Goal: Task Accomplishment & Management: Complete application form

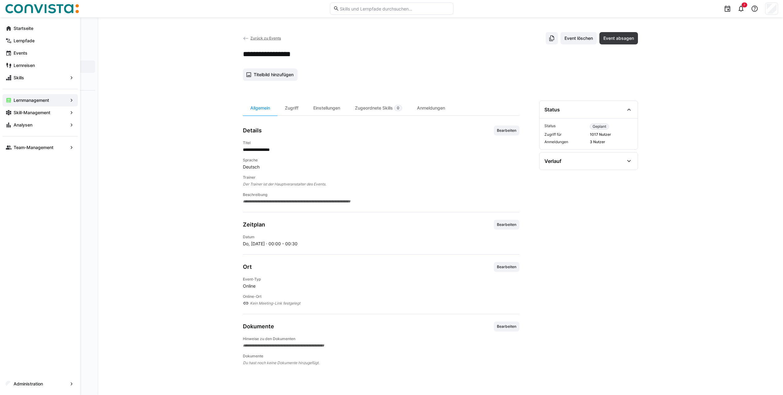
drag, startPoint x: 37, startPoint y: 101, endPoint x: 42, endPoint y: 100, distance: 5.0
click at [0, 0] on app-navigation-label "Lernmanagement" at bounding box center [0, 0] width 0 height 0
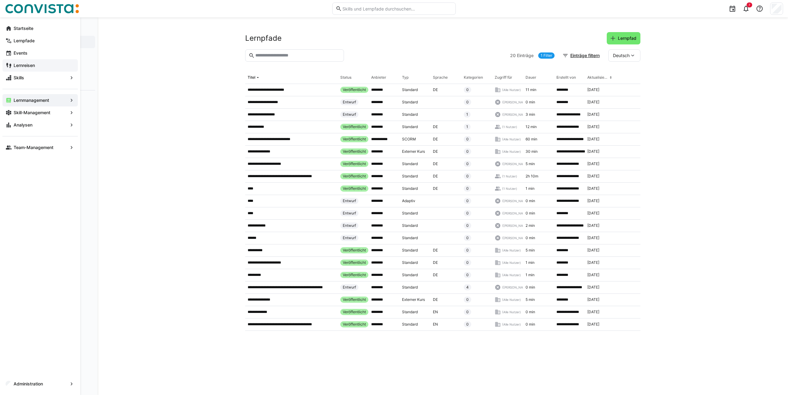
click at [25, 61] on div "Lernreisen" at bounding box center [39, 65] width 75 height 12
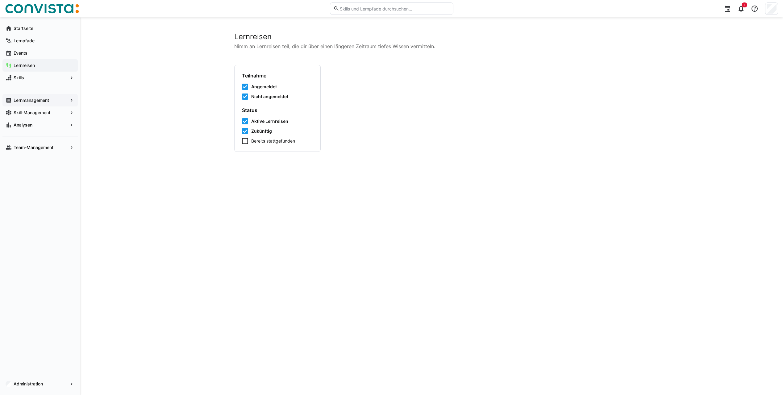
click at [0, 0] on app-navigation-label "Lernmanagement" at bounding box center [0, 0] width 0 height 0
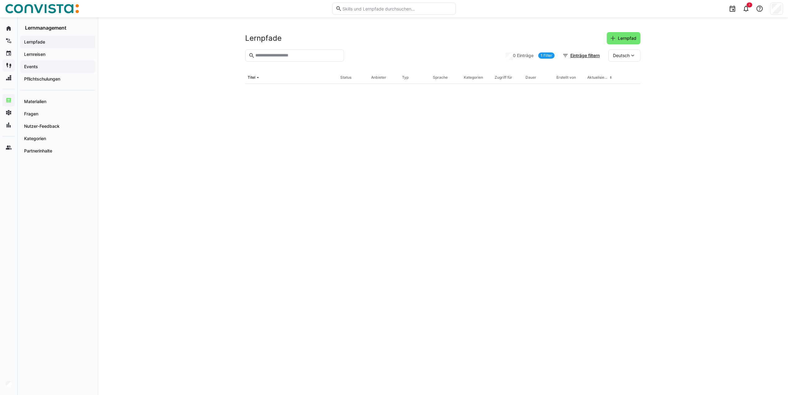
click at [54, 68] on span "Events" at bounding box center [57, 67] width 69 height 6
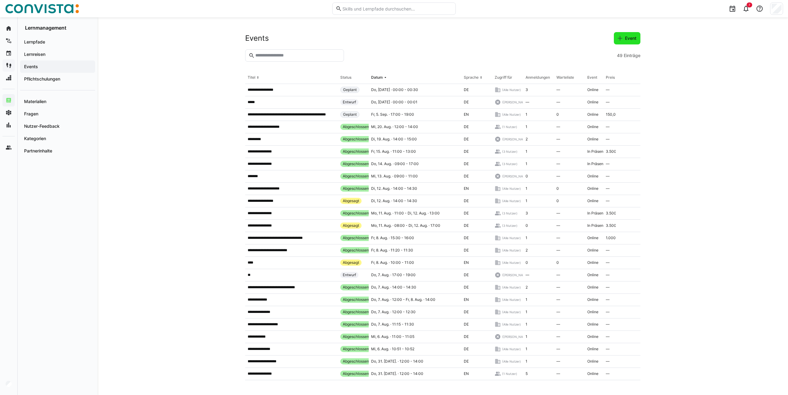
click at [631, 40] on span "Event" at bounding box center [630, 38] width 13 height 6
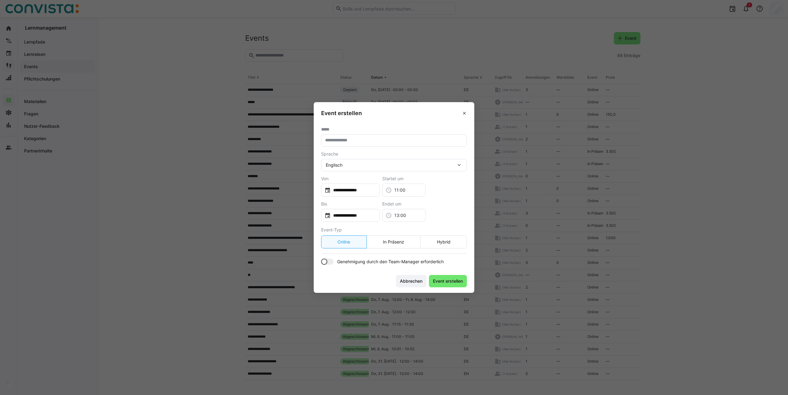
click at [394, 142] on input "text" at bounding box center [393, 141] width 139 height 6
type input "*"
type input "**********"
click at [384, 164] on div "Englisch" at bounding box center [391, 165] width 130 height 6
click at [345, 195] on div "Deutsch" at bounding box center [394, 194] width 136 height 6
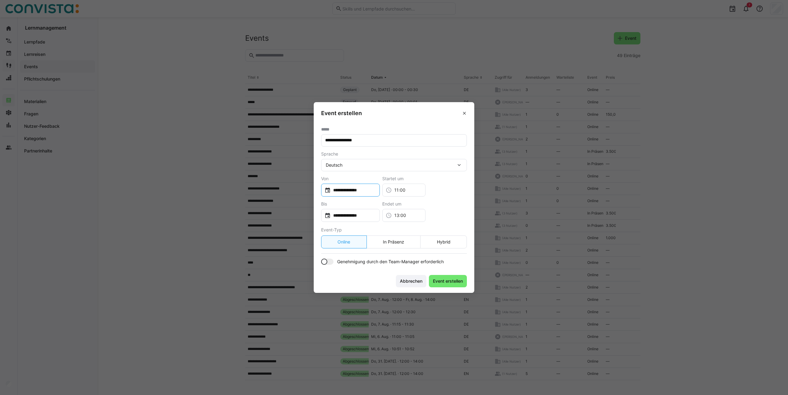
click at [376, 190] on input "**********" at bounding box center [354, 190] width 46 height 6
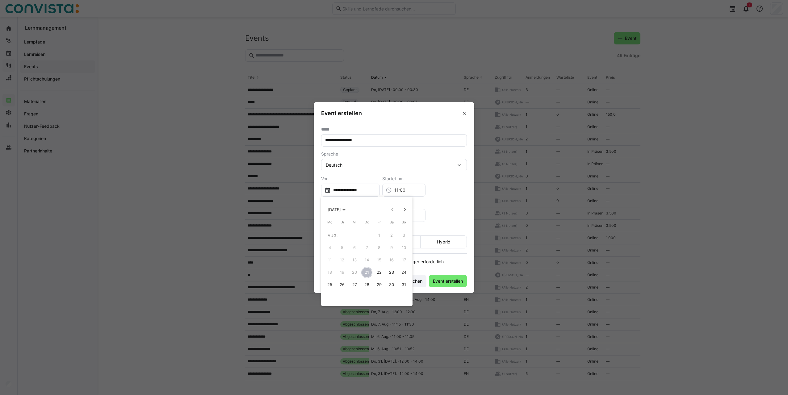
click at [447, 183] on div at bounding box center [394, 197] width 788 height 395
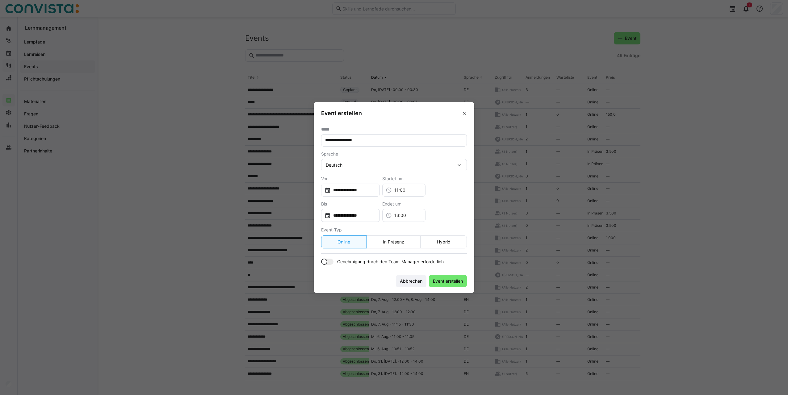
click at [330, 261] on div at bounding box center [327, 262] width 12 height 6
click at [444, 282] on span "Event erstellen" at bounding box center [448, 281] width 32 height 6
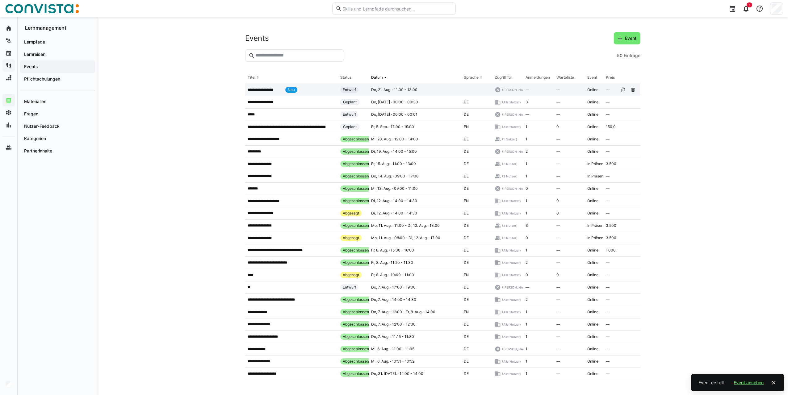
click at [296, 87] on eds-badge "Neu" at bounding box center [291, 90] width 12 height 6
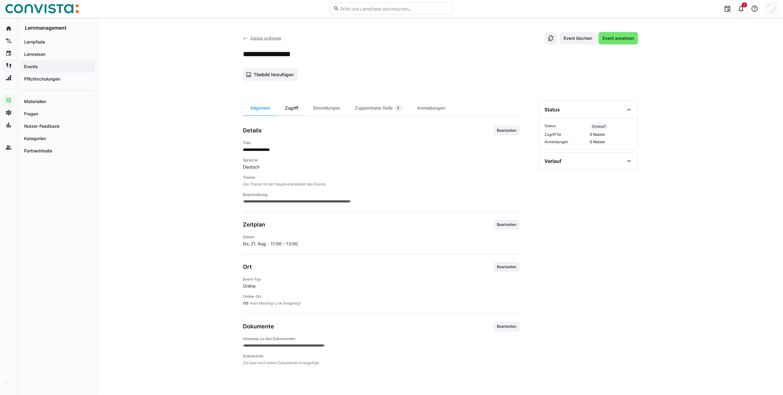
click at [295, 107] on div "Zugriff" at bounding box center [292, 108] width 28 height 15
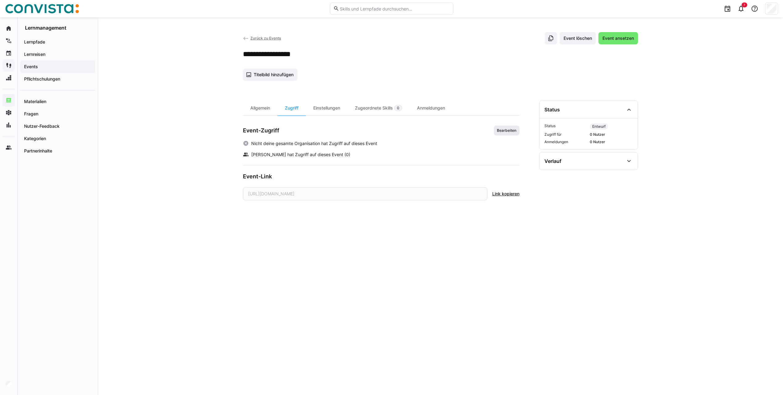
click at [501, 129] on span "Bearbeiten" at bounding box center [506, 130] width 21 height 5
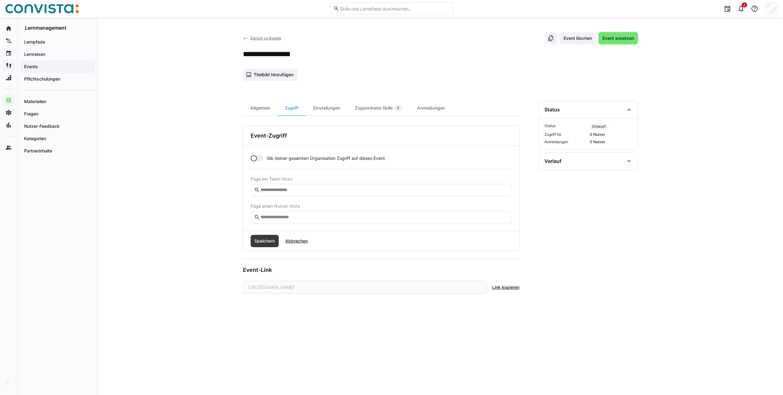
click at [269, 219] on input "text" at bounding box center [384, 218] width 248 height 6
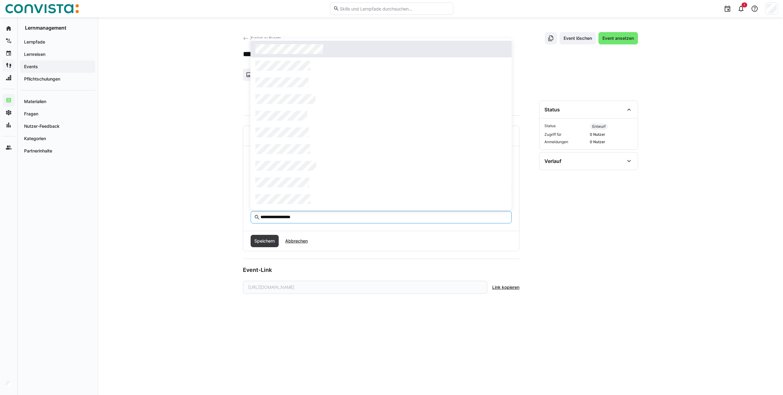
type input "**********"
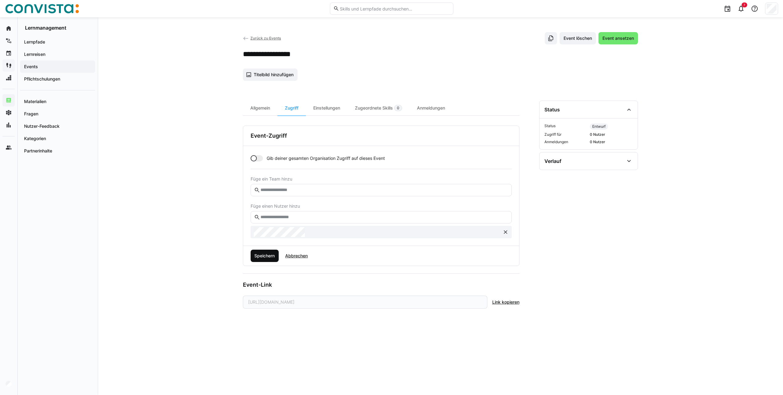
click at [269, 256] on span "Speichern" at bounding box center [264, 256] width 22 height 6
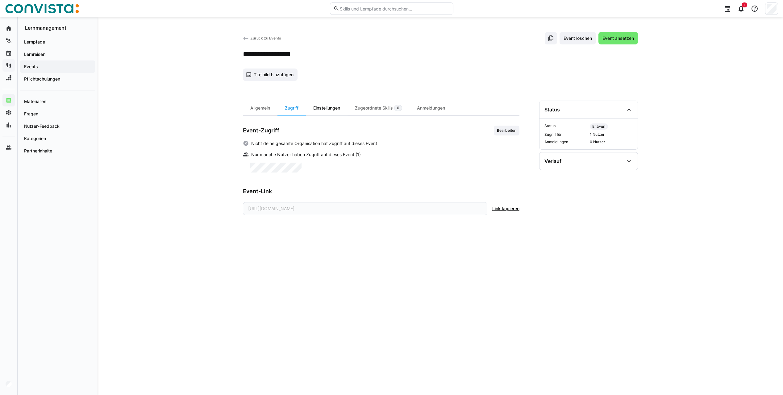
click at [322, 107] on div "Einstellungen" at bounding box center [327, 108] width 42 height 15
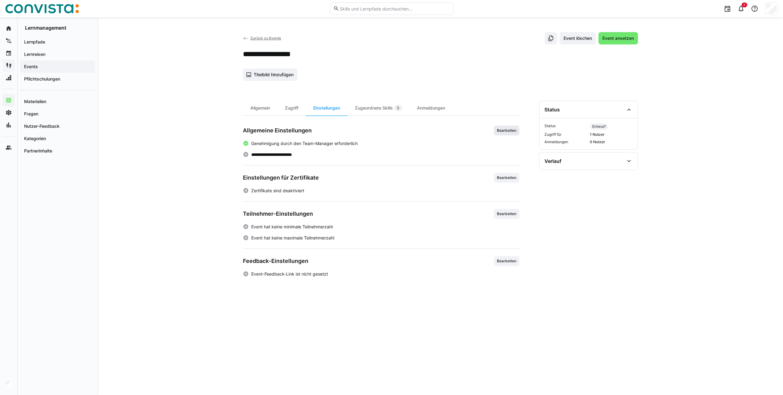
click at [513, 132] on span "Bearbeiten" at bounding box center [506, 130] width 21 height 5
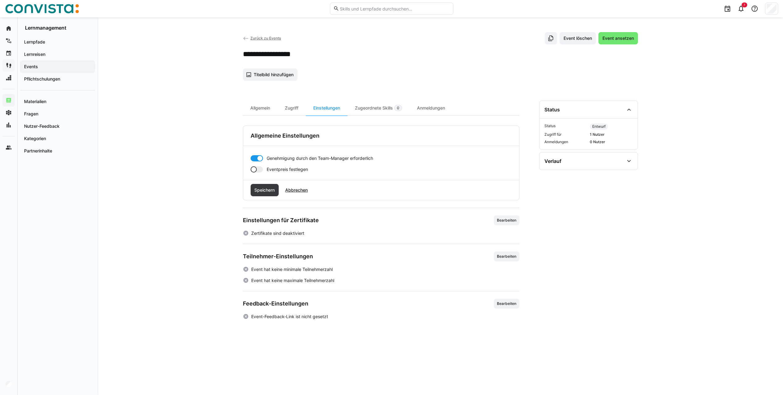
click at [256, 171] on div at bounding box center [254, 169] width 6 height 6
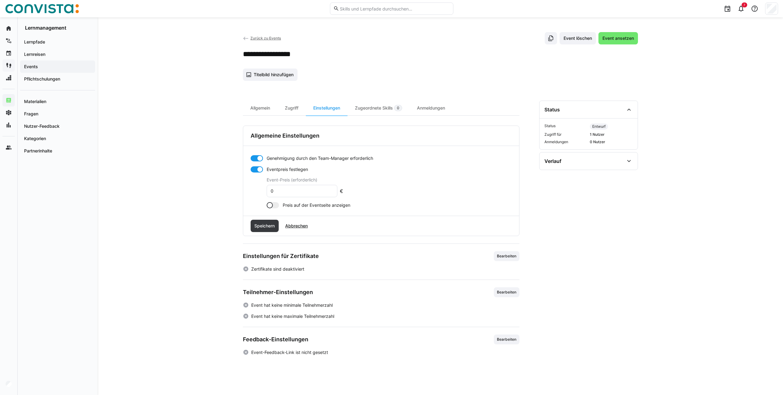
click at [291, 191] on input "0" at bounding box center [302, 191] width 64 height 6
type input "720"
click at [276, 205] on div at bounding box center [273, 205] width 12 height 6
click at [261, 228] on span "Speichern" at bounding box center [264, 226] width 22 height 6
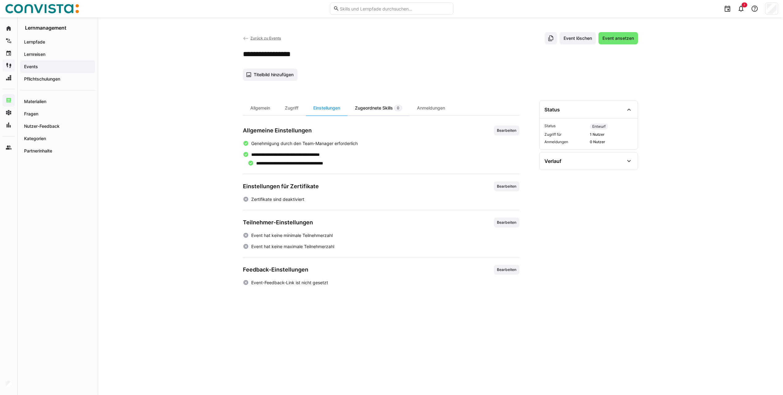
click at [370, 109] on div "Zugeordnete Skills 0" at bounding box center [379, 108] width 62 height 15
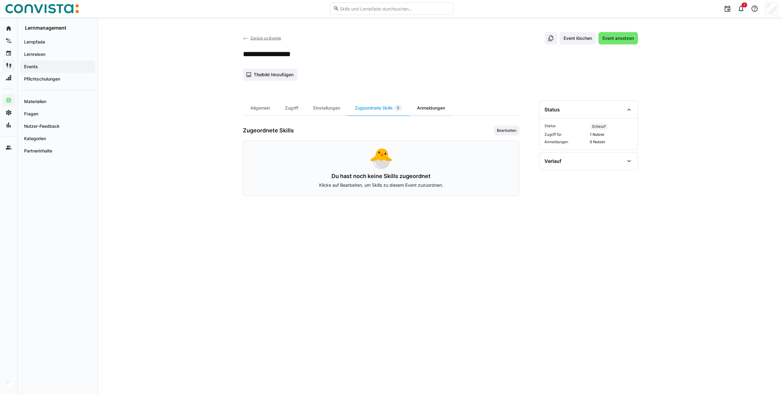
click at [427, 108] on div "Anmeldungen" at bounding box center [431, 108] width 43 height 15
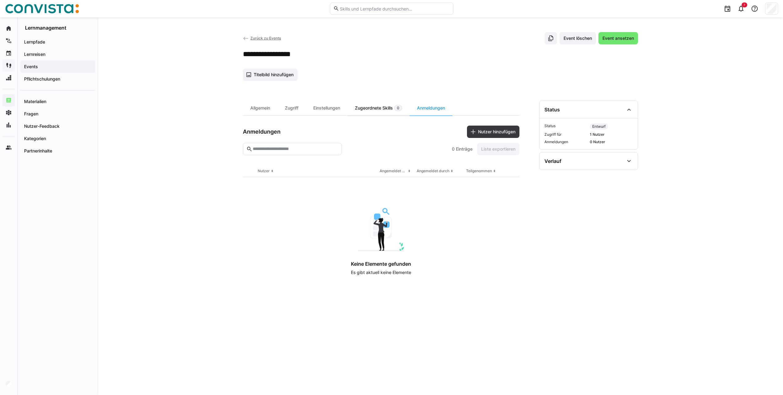
click at [378, 104] on div "Zugeordnete Skills 0" at bounding box center [379, 108] width 62 height 15
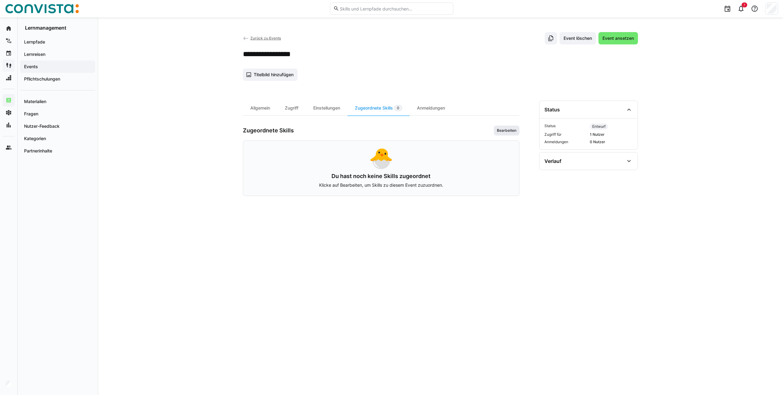
click at [504, 129] on span "Bearbeiten" at bounding box center [506, 130] width 21 height 5
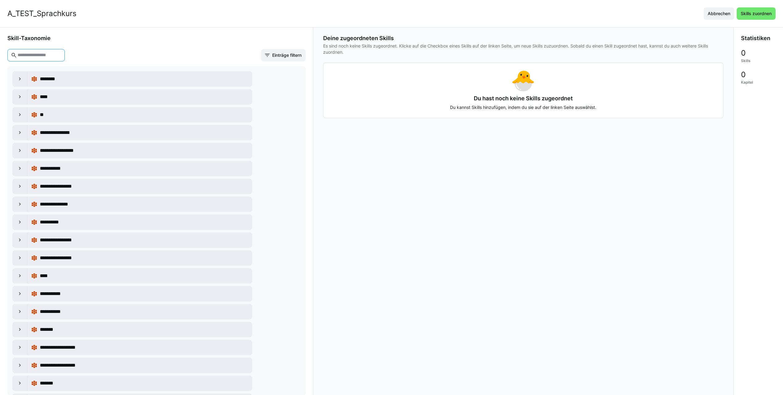
click at [52, 56] on input "text" at bounding box center [39, 55] width 44 height 6
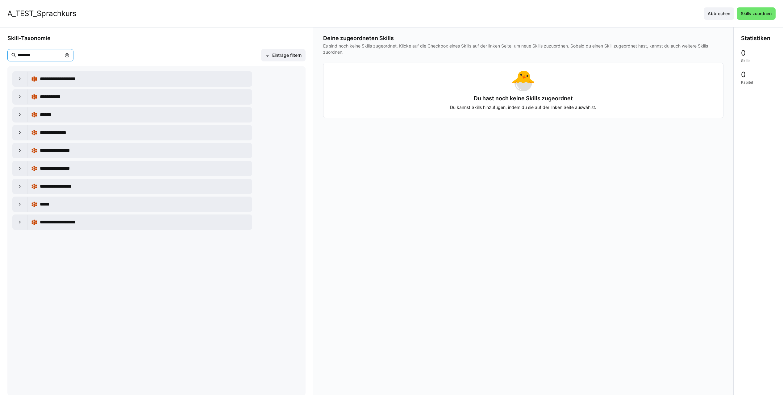
type input "********"
click at [69, 56] on eds-icon at bounding box center [67, 55] width 5 height 5
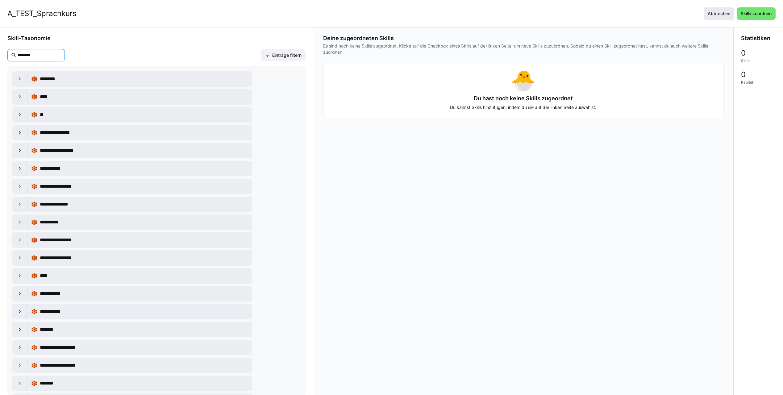
click at [729, 16] on span "Abbrechen" at bounding box center [719, 13] width 24 height 6
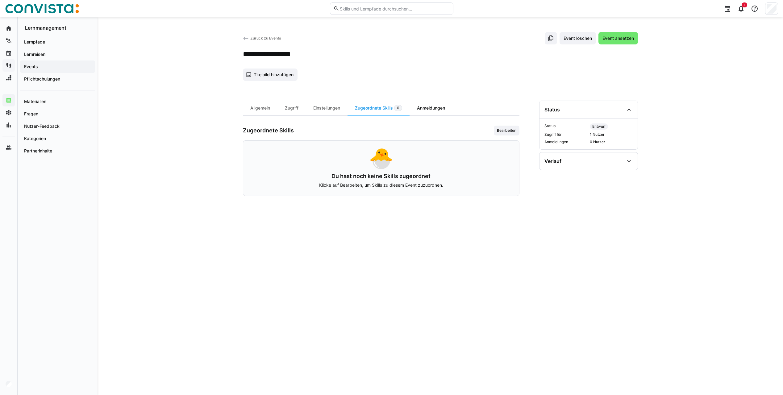
click at [429, 103] on div "Anmeldungen" at bounding box center [431, 108] width 43 height 15
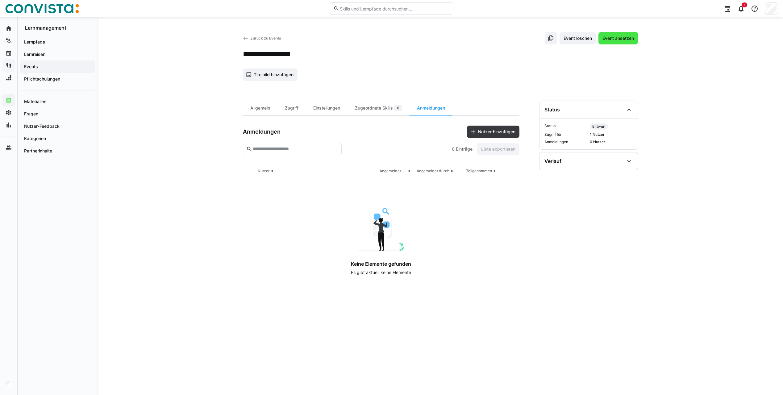
click at [620, 39] on span "Event ansetzen" at bounding box center [618, 38] width 33 height 6
click at [292, 108] on div "Zugriff" at bounding box center [292, 108] width 28 height 15
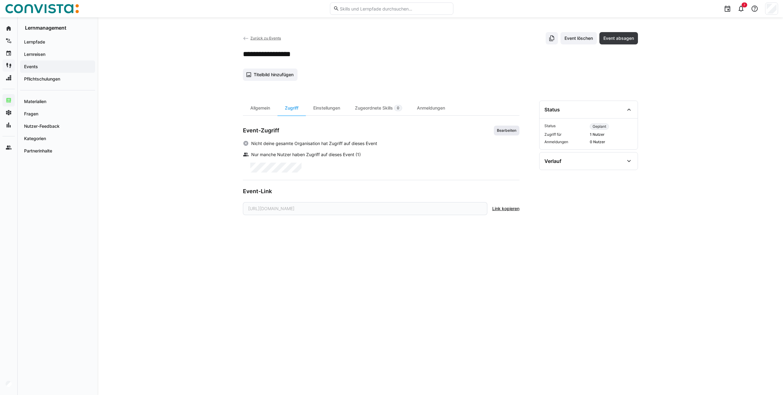
click at [503, 131] on span "Bearbeiten" at bounding box center [506, 130] width 21 height 5
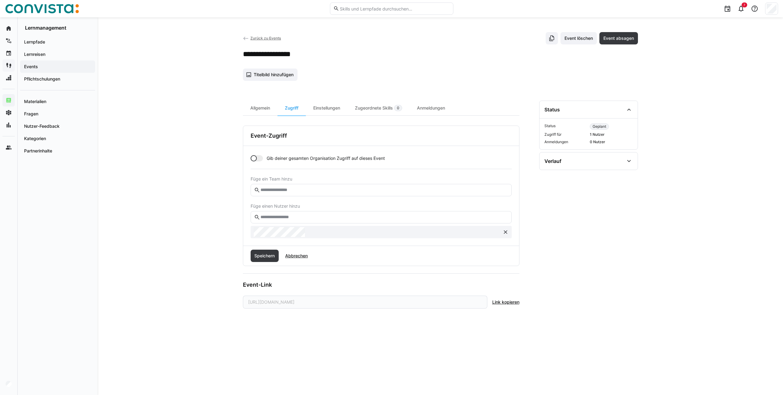
click at [259, 159] on div at bounding box center [257, 158] width 12 height 6
click at [266, 258] on span "Speichern" at bounding box center [264, 256] width 22 height 6
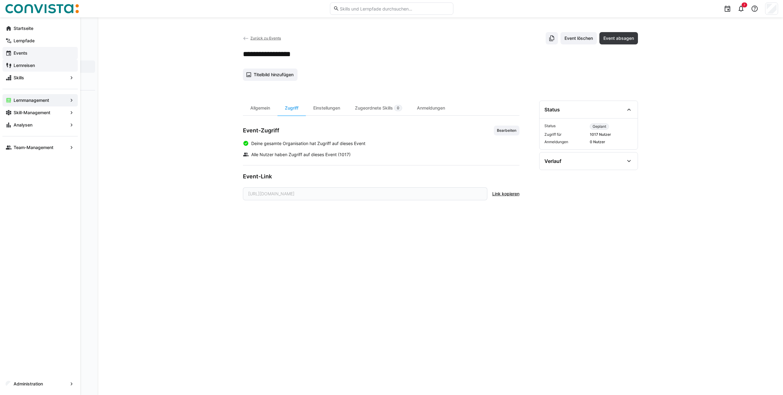
click at [8, 51] on eds-icon at bounding box center [9, 53] width 6 height 6
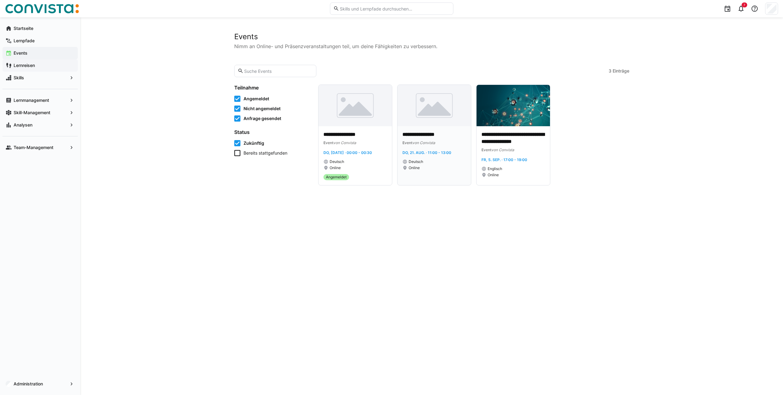
click at [433, 131] on div "**********" at bounding box center [434, 155] width 73 height 59
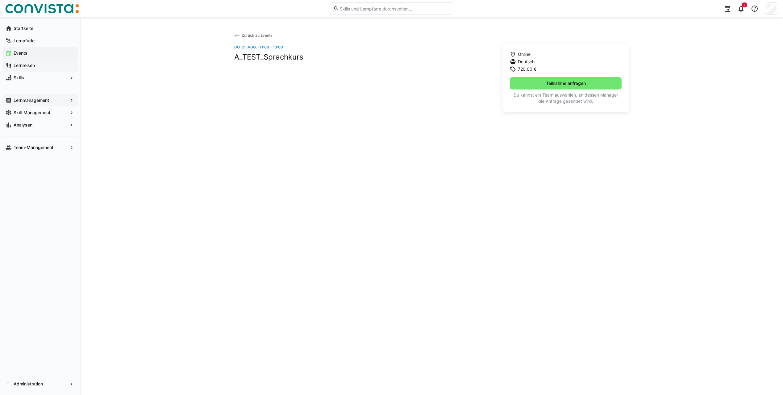
click at [57, 101] on span "Lernmanagement" at bounding box center [40, 100] width 55 height 6
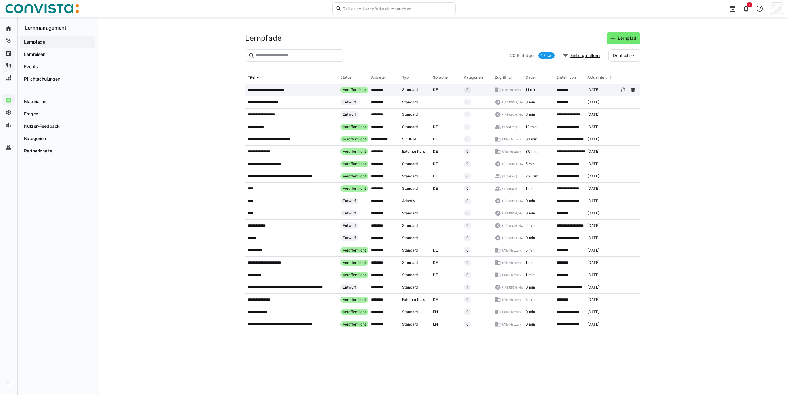
click at [285, 90] on p "**********" at bounding box center [272, 89] width 49 height 5
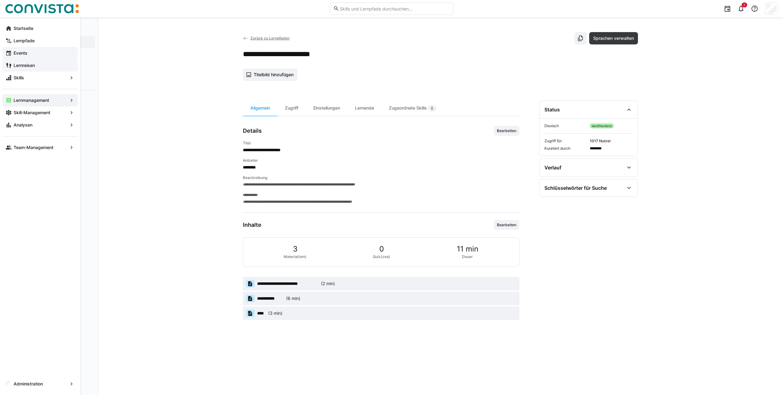
click at [0, 0] on app-navigation-label "Lernmanagement" at bounding box center [0, 0] width 0 height 0
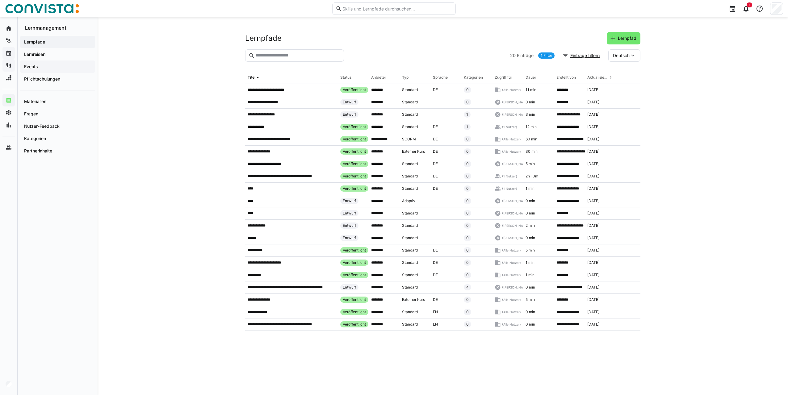
click at [39, 66] on span "Events" at bounding box center [57, 67] width 69 height 6
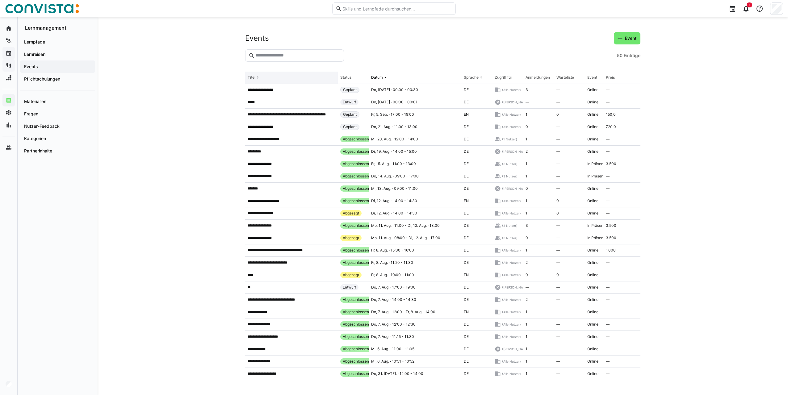
click at [254, 75] on div "Titel" at bounding box center [252, 77] width 8 height 5
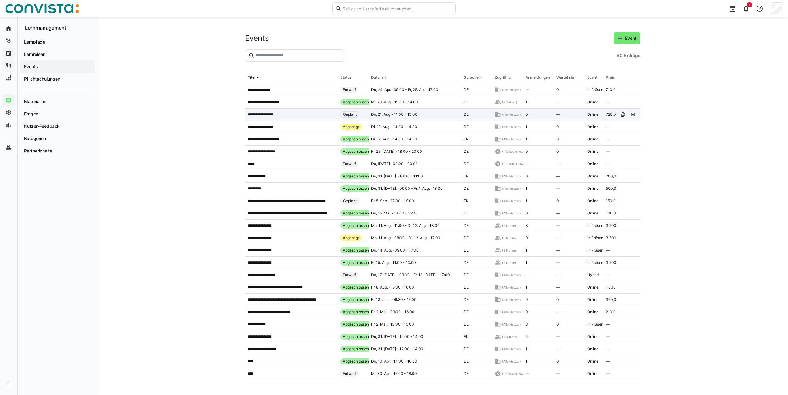
click at [278, 117] on p "**********" at bounding box center [265, 114] width 35 height 5
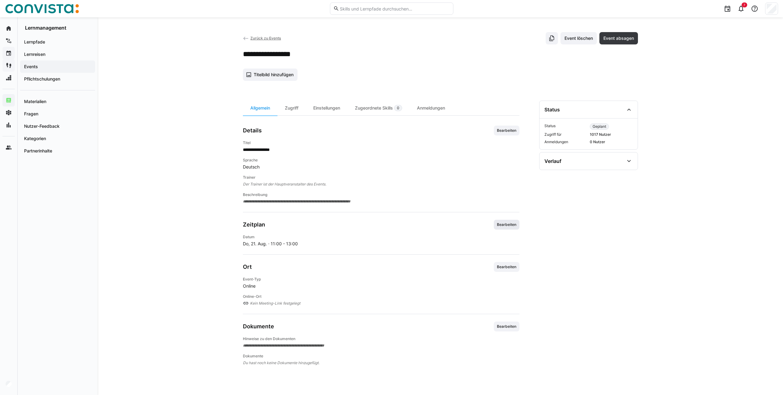
click at [511, 228] on span "Bearbeiten" at bounding box center [507, 225] width 26 height 10
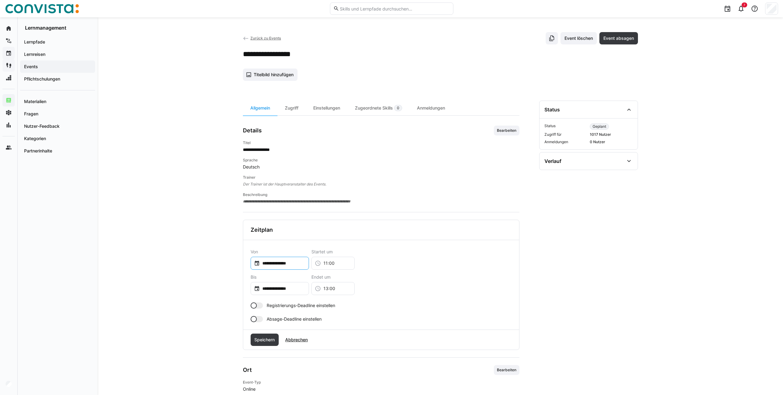
click at [282, 261] on input "**********" at bounding box center [283, 263] width 46 height 6
click at [303, 266] on div at bounding box center [391, 197] width 783 height 395
click at [302, 264] on input "**********" at bounding box center [283, 263] width 46 height 6
click at [304, 265] on div at bounding box center [391, 197] width 783 height 395
drag, startPoint x: 299, startPoint y: 262, endPoint x: 249, endPoint y: 262, distance: 50.6
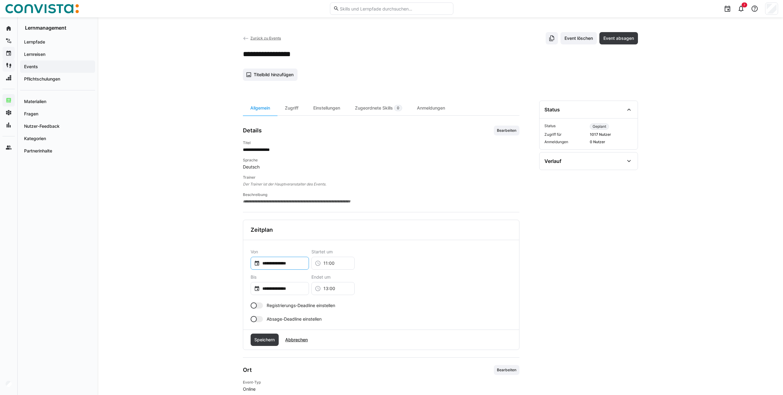
click at [249, 262] on div "**********" at bounding box center [381, 285] width 276 height 90
drag, startPoint x: 249, startPoint y: 262, endPoint x: 327, endPoint y: 261, distance: 78.1
click at [330, 259] on div "11:00" at bounding box center [332, 263] width 43 height 13
click at [306, 265] on input "**********" at bounding box center [283, 263] width 46 height 6
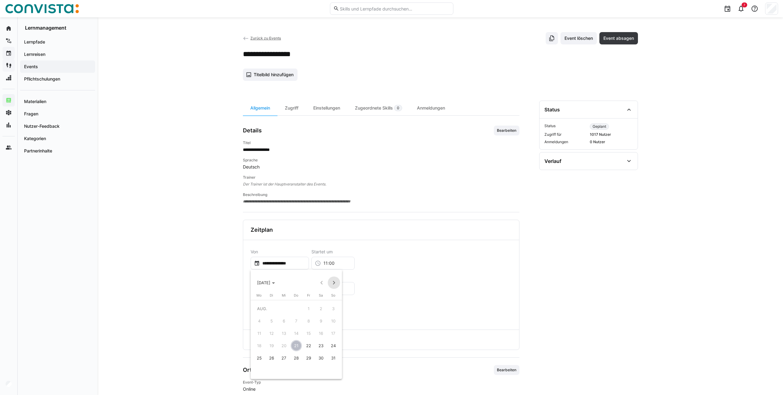
click at [331, 284] on span "Next month" at bounding box center [334, 283] width 12 height 12
click at [275, 283] on icon "Choose month and year" at bounding box center [273, 283] width 3 height 2
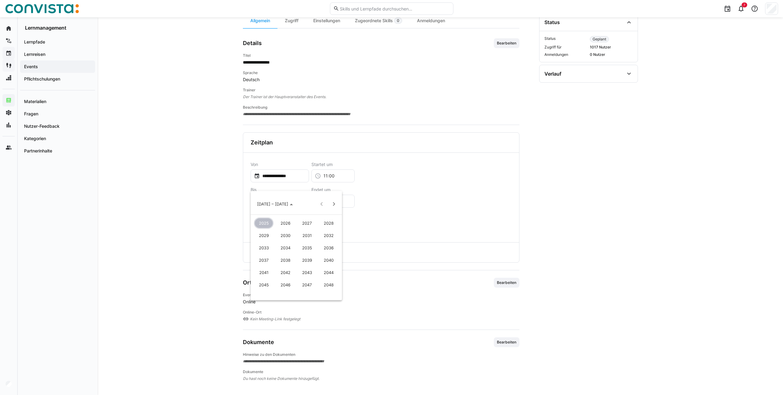
scroll to position [89, 0]
click at [336, 192] on span "Next 24 years" at bounding box center [334, 194] width 12 height 12
click at [333, 194] on span "Next 24 years" at bounding box center [334, 194] width 12 height 12
click at [307, 214] on span "2099" at bounding box center [306, 212] width 19 height 11
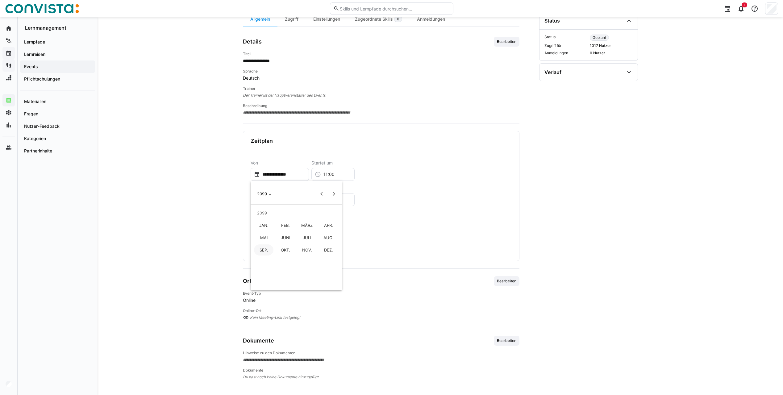
click at [267, 224] on span "JAN." at bounding box center [263, 225] width 19 height 11
click at [294, 220] on span "1" at bounding box center [296, 219] width 11 height 11
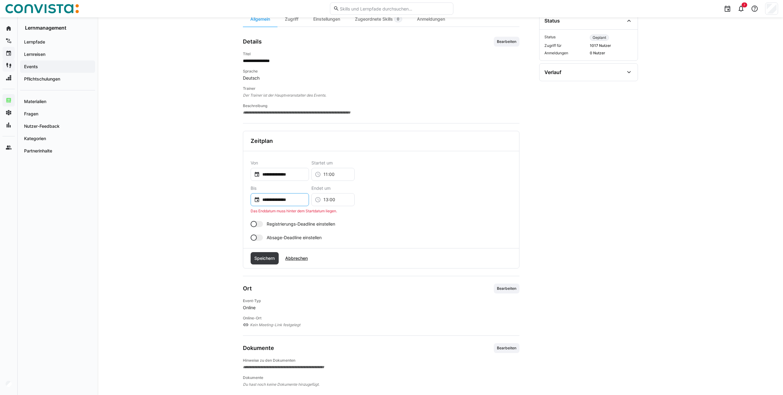
click at [294, 197] on input "**********" at bounding box center [283, 200] width 46 height 6
click at [276, 215] on span "Choose month and year" at bounding box center [266, 219] width 23 height 15
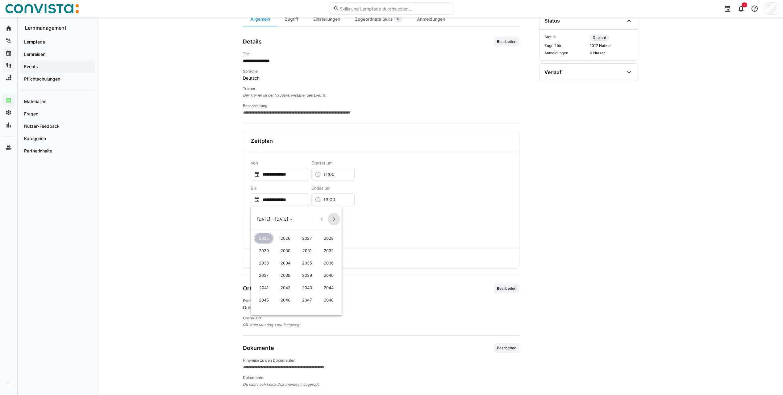
click at [338, 220] on span "Next 24 years" at bounding box center [334, 219] width 12 height 12
click at [337, 220] on span "Next 24 years" at bounding box center [334, 219] width 12 height 12
click at [332, 220] on span "Next 24 years" at bounding box center [334, 219] width 12 height 12
click at [305, 238] on span "2099" at bounding box center [306, 238] width 19 height 11
click at [265, 252] on span "JAN." at bounding box center [263, 250] width 19 height 11
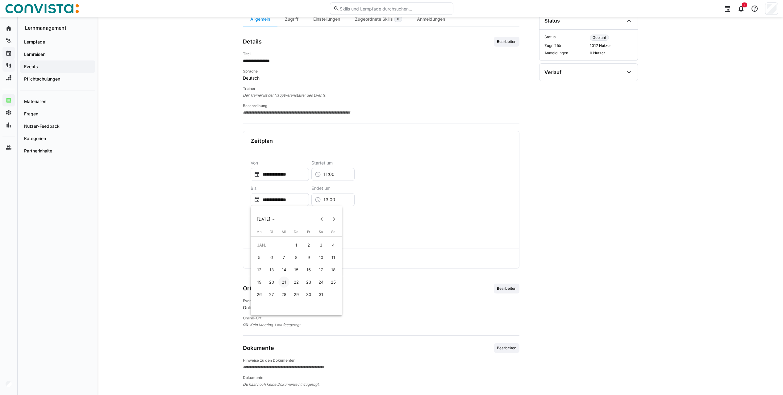
click at [300, 241] on button "1" at bounding box center [296, 245] width 12 height 12
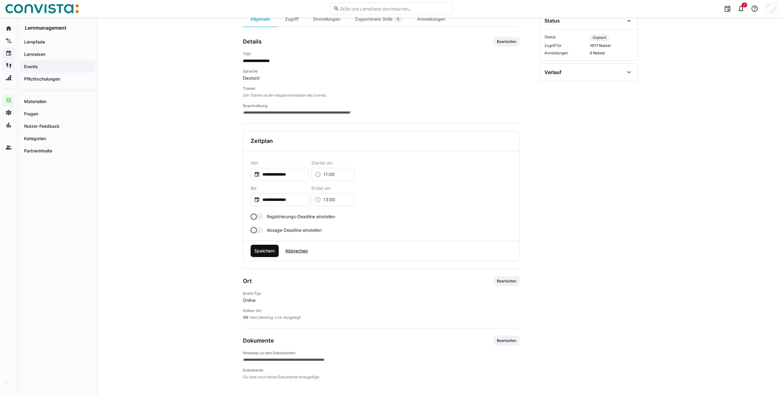
click at [269, 250] on span "Speichern" at bounding box center [264, 251] width 22 height 6
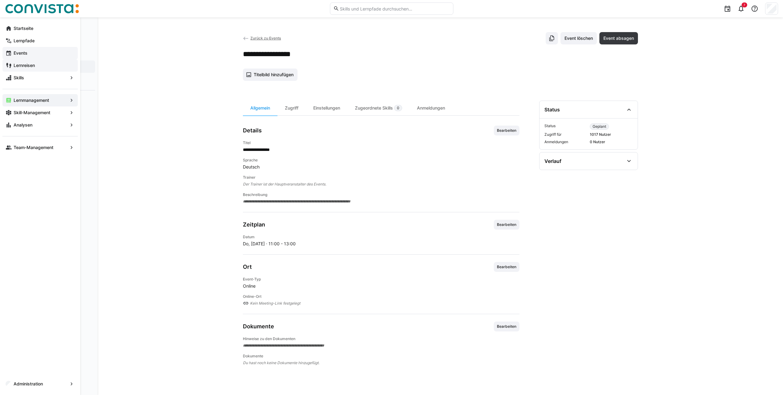
click at [0, 0] on app-navigation-label "Events" at bounding box center [0, 0] width 0 height 0
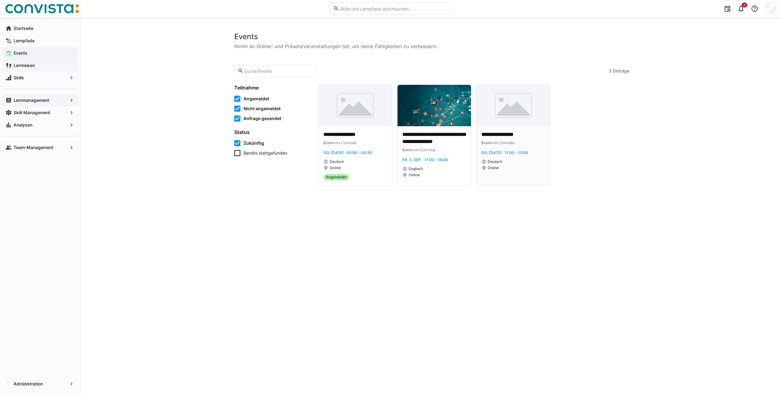
click at [523, 113] on img at bounding box center [513, 105] width 73 height 41
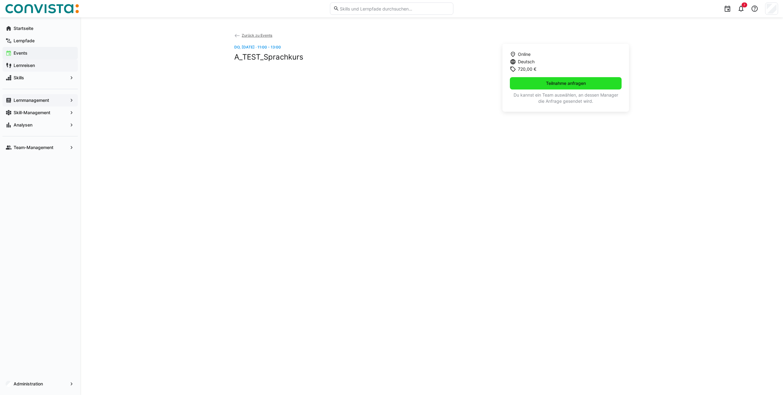
click at [538, 83] on span "Teilnahme anfragen" at bounding box center [566, 83] width 112 height 12
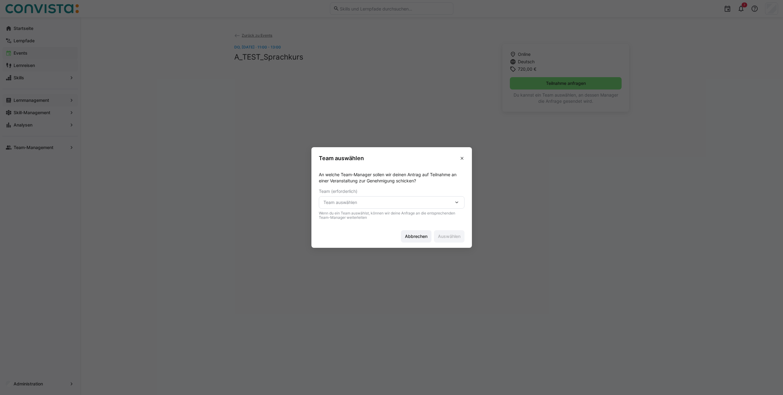
click at [356, 205] on span "Team auswählen" at bounding box center [389, 202] width 130 height 6
click at [350, 236] on span "A TEST [PERSON_NAME]" at bounding box center [394, 231] width 146 height 13
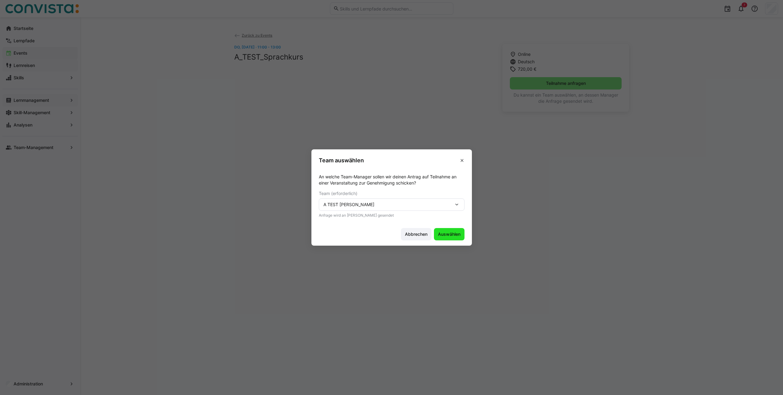
click at [447, 236] on span "Auswählen" at bounding box center [449, 234] width 24 height 6
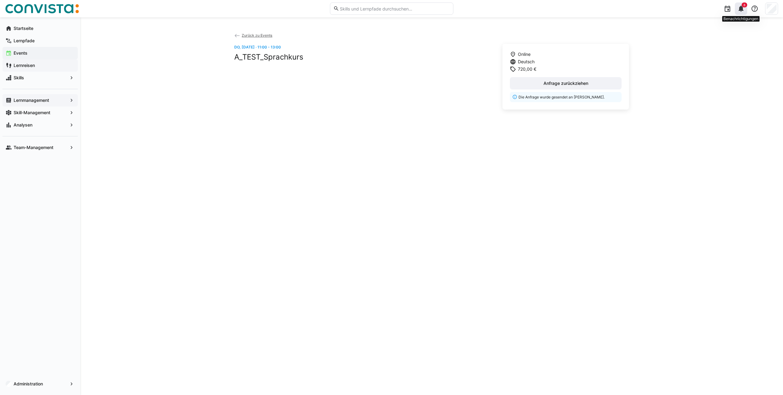
click at [742, 9] on eds-icon at bounding box center [740, 8] width 7 height 7
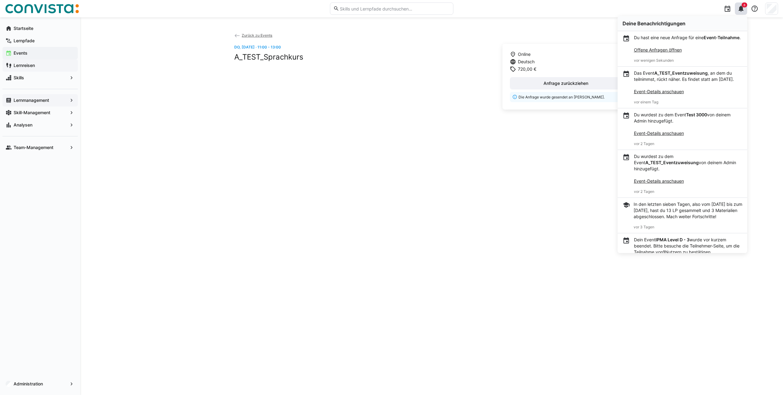
click at [656, 52] on link "Offene Anfragen öffnen" at bounding box center [658, 49] width 48 height 5
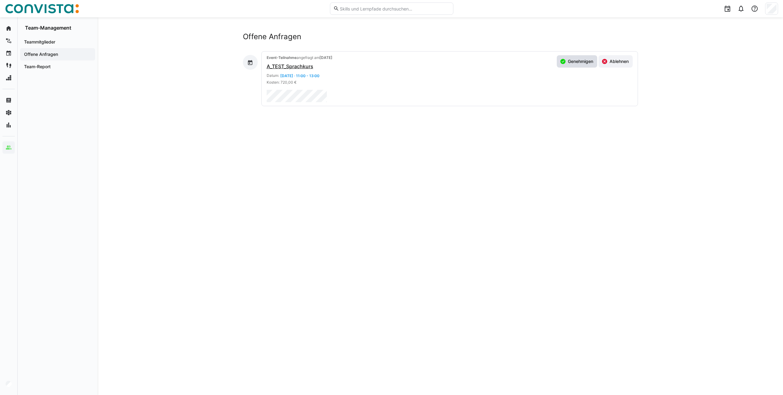
click at [578, 61] on span "Genehmigen" at bounding box center [580, 61] width 27 height 6
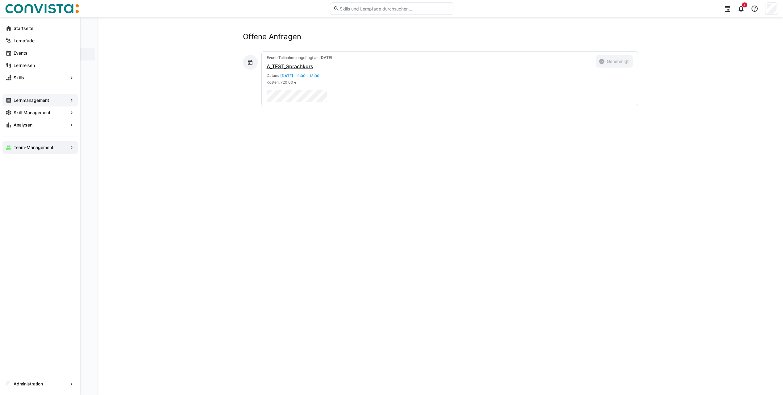
click at [0, 0] on app-navigation-label "Lernmanagement" at bounding box center [0, 0] width 0 height 0
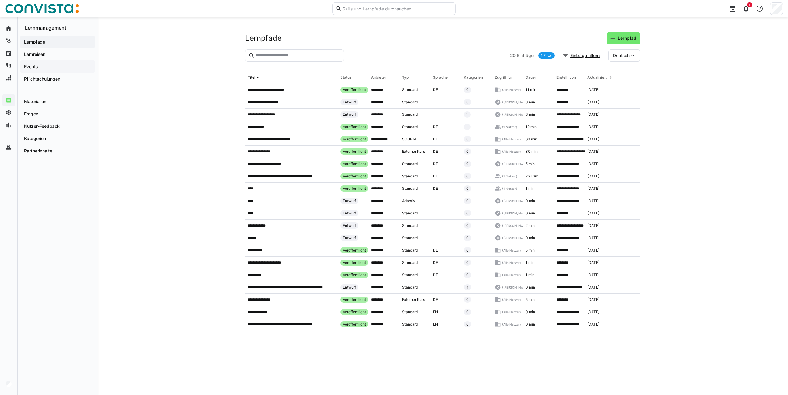
click at [38, 69] on span "Events" at bounding box center [57, 67] width 69 height 6
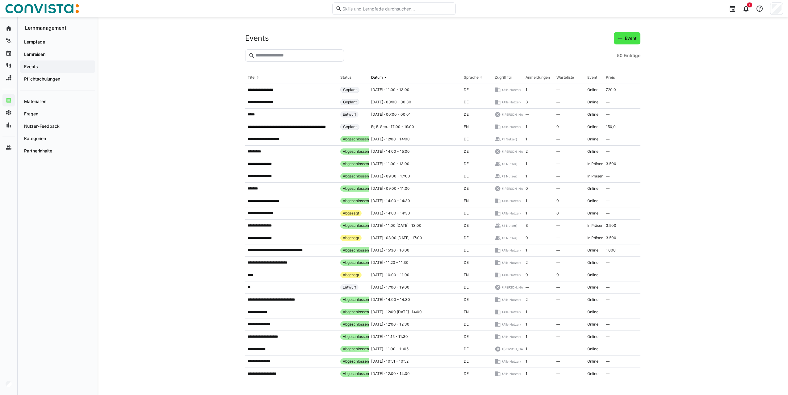
click at [625, 43] on span "Event" at bounding box center [627, 38] width 27 height 12
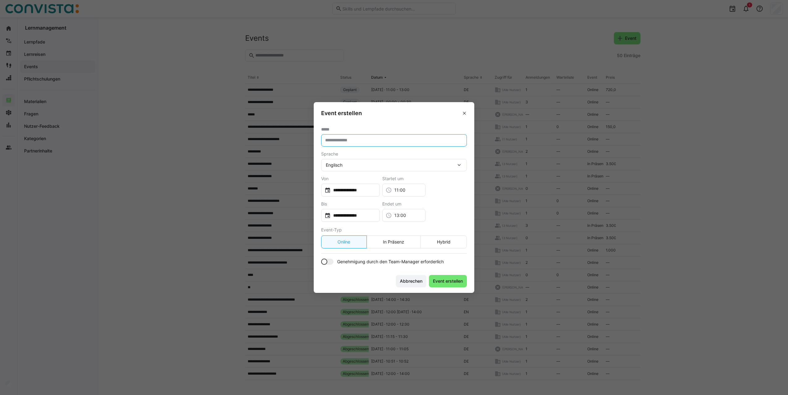
click at [366, 142] on input "text" at bounding box center [393, 141] width 139 height 6
type input "**********"
click at [345, 166] on div "Englisch" at bounding box center [391, 165] width 130 height 6
click at [345, 192] on div "Deutsch" at bounding box center [394, 194] width 136 height 6
click at [449, 283] on span "Event erstellen" at bounding box center [448, 281] width 32 height 6
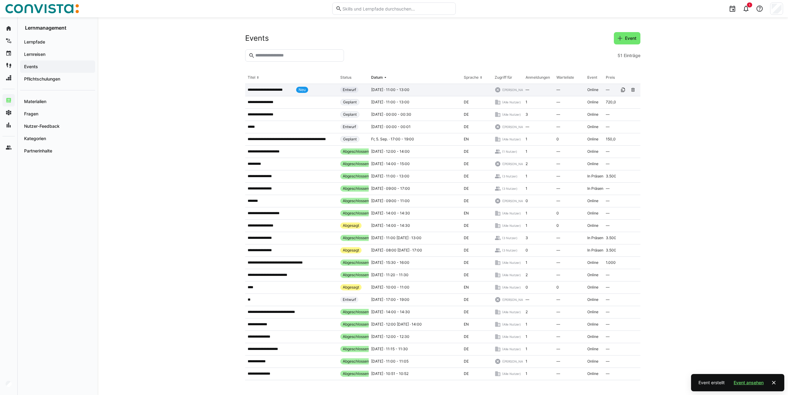
click at [277, 93] on app-table-first-column "**********" at bounding box center [292, 90] width 88 height 6
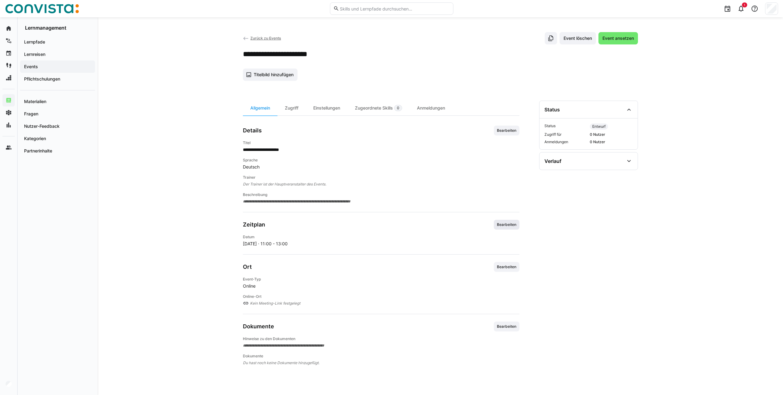
click at [495, 225] on span "Bearbeiten" at bounding box center [507, 225] width 26 height 10
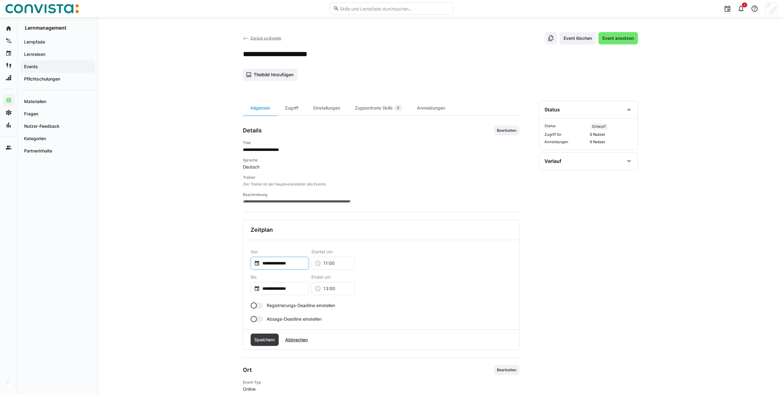
click at [278, 264] on input "**********" at bounding box center [283, 263] width 46 height 6
click at [594, 272] on div at bounding box center [391, 197] width 783 height 395
click at [739, 8] on eds-icon at bounding box center [740, 8] width 7 height 7
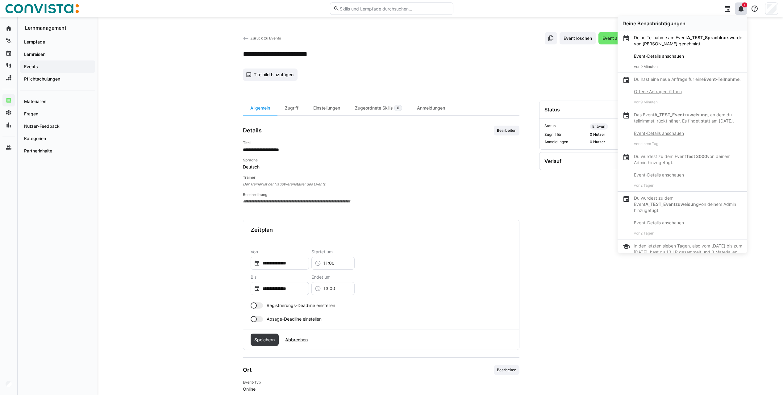
click at [576, 250] on section "**********" at bounding box center [588, 285] width 99 height 369
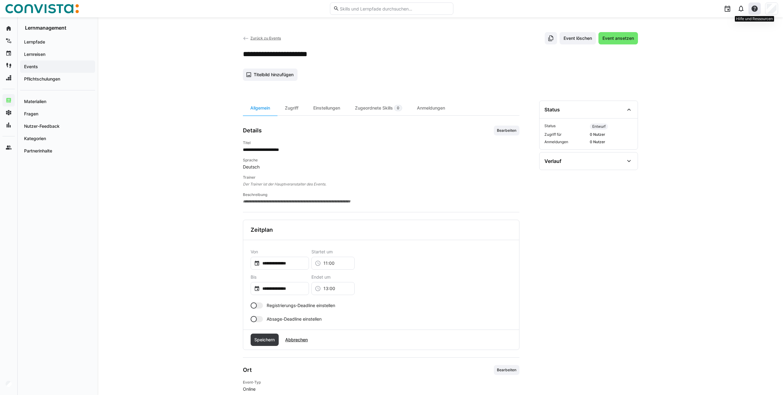
click at [754, 10] on eds-icon at bounding box center [754, 8] width 7 height 7
click at [732, 20] on span "Hilfecenter besuchen" at bounding box center [729, 25] width 61 height 13
click at [351, 289] on input "13:00" at bounding box center [336, 289] width 30 height 6
click at [389, 264] on div "**********" at bounding box center [381, 259] width 261 height 20
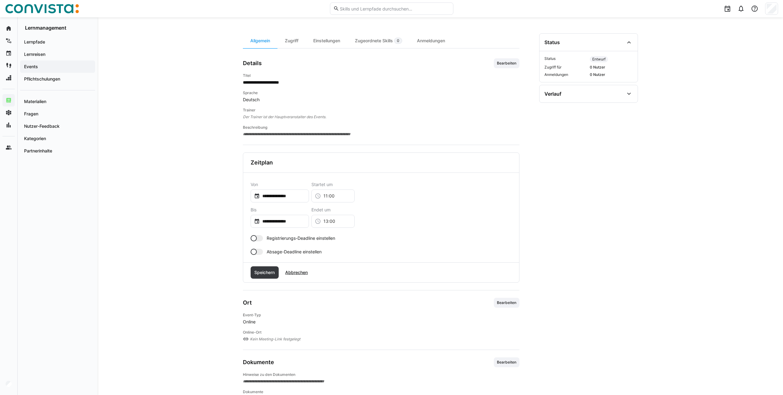
scroll to position [89, 0]
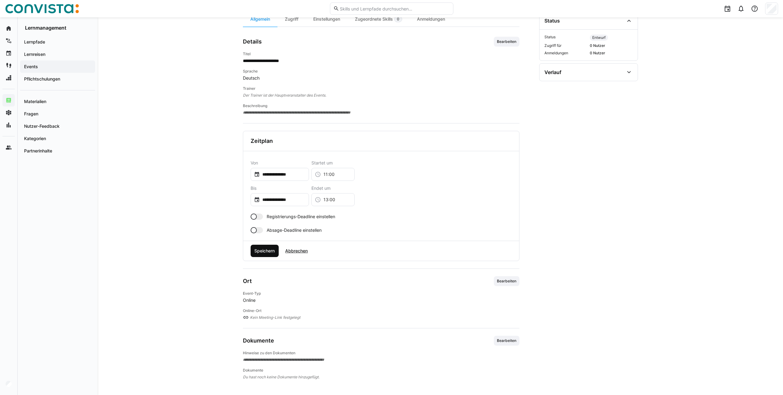
click at [262, 257] on span "Speichern" at bounding box center [265, 251] width 28 height 12
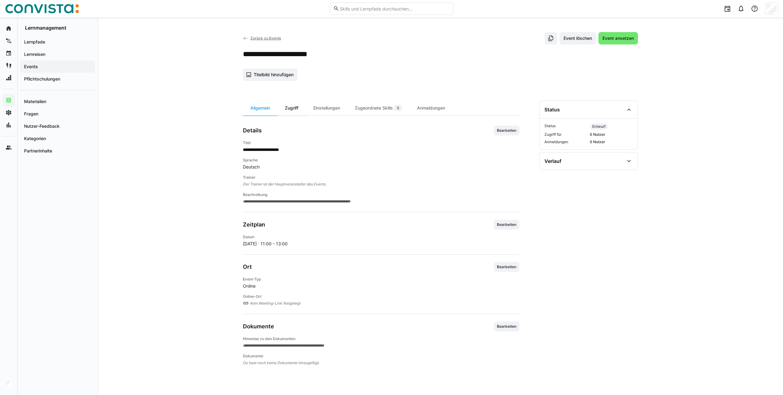
click at [287, 101] on div "Zugriff" at bounding box center [292, 108] width 28 height 15
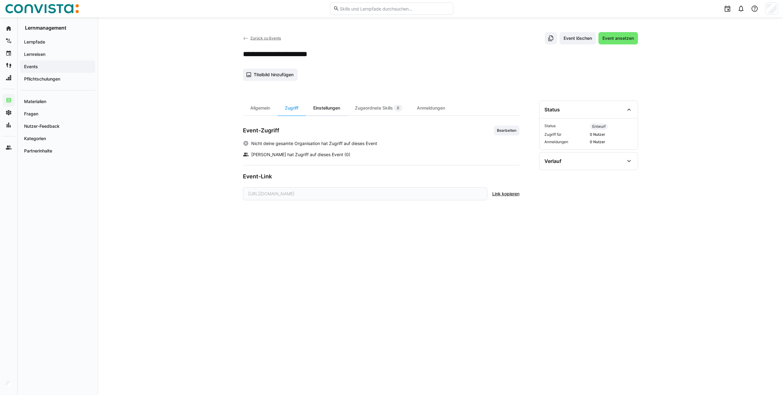
click at [328, 106] on div "Einstellungen" at bounding box center [327, 108] width 42 height 15
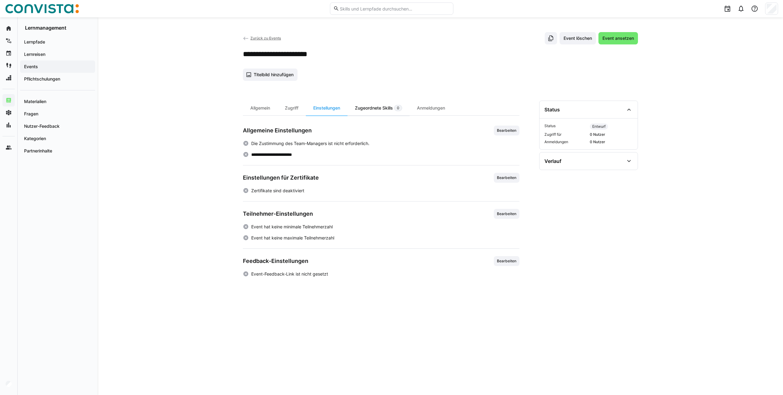
click at [366, 108] on div "Zugeordnete Skills 0" at bounding box center [379, 108] width 62 height 15
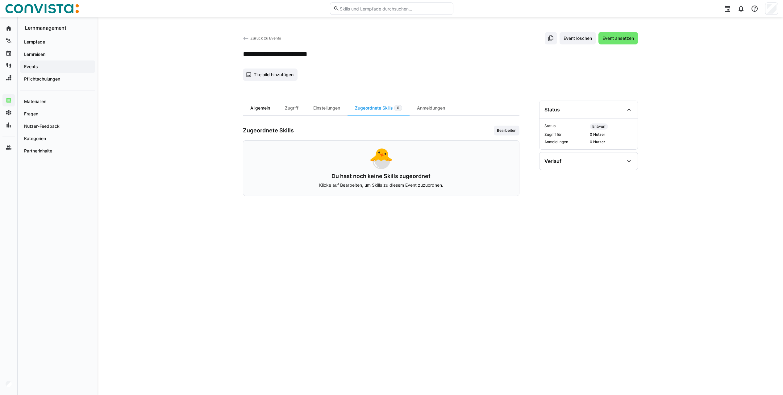
click at [265, 108] on div "Allgemein" at bounding box center [260, 108] width 35 height 15
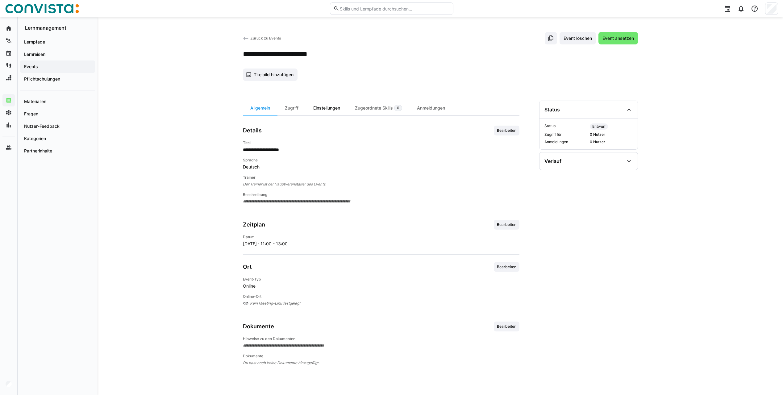
click at [324, 108] on div "Einstellungen" at bounding box center [327, 108] width 42 height 15
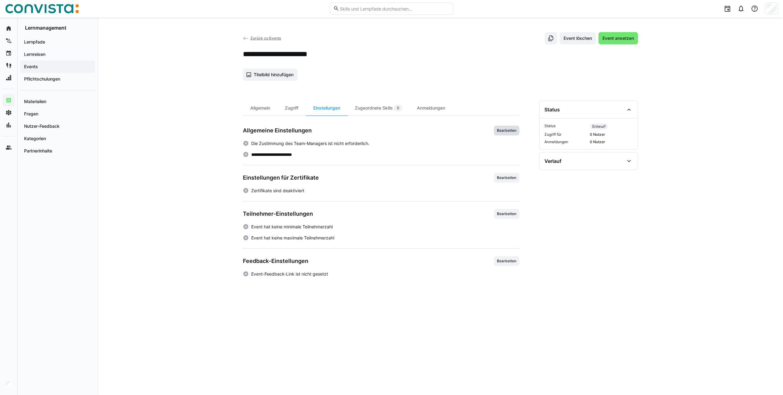
click at [502, 131] on span "Bearbeiten" at bounding box center [506, 130] width 21 height 5
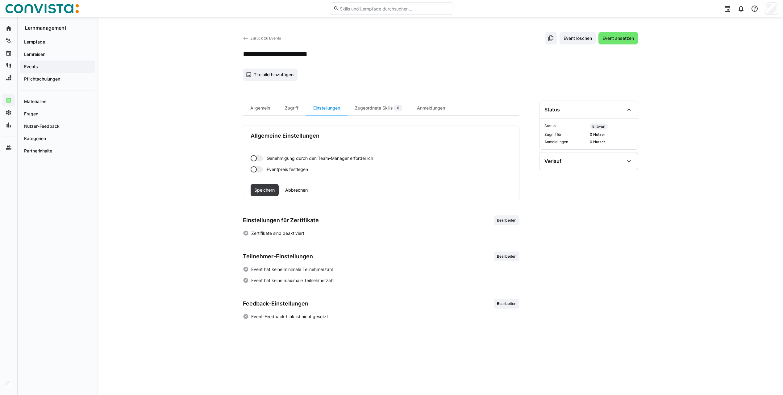
click at [260, 169] on div at bounding box center [257, 169] width 12 height 6
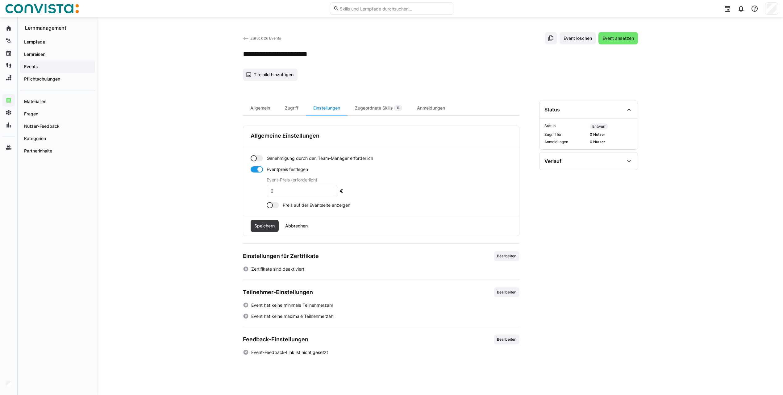
click at [278, 192] on input "0" at bounding box center [302, 191] width 64 height 6
drag, startPoint x: 279, startPoint y: 192, endPoint x: 263, endPoint y: 193, distance: 16.1
click at [263, 193] on app-toggle-and-input "Eventpreis festlegen Event-Preis (erforderlich) 0 €" at bounding box center [297, 181] width 93 height 31
type input "51,92"
click at [275, 204] on div at bounding box center [273, 205] width 12 height 6
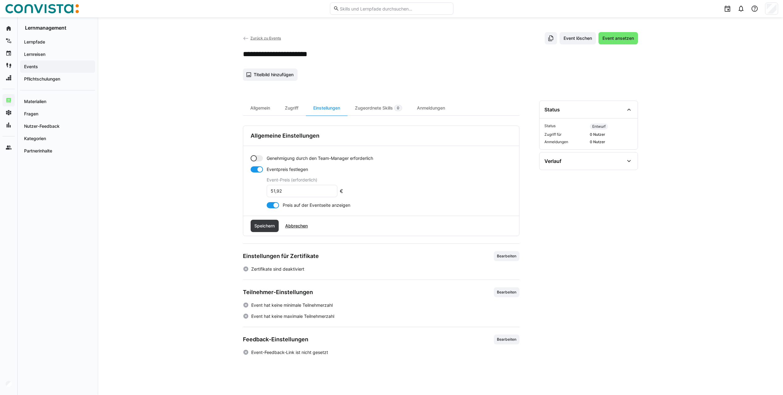
click at [260, 157] on div at bounding box center [257, 158] width 12 height 6
click at [256, 155] on app-learning-event-general-settings-card-edit "Genehmigung durch den Team-Manager erforderlich Eventpreis festlegen Event-Prei…" at bounding box center [381, 180] width 261 height 55
click at [255, 157] on div at bounding box center [257, 158] width 12 height 6
click at [267, 229] on span "Speichern" at bounding box center [265, 226] width 28 height 12
click at [265, 227] on span "Speichern" at bounding box center [264, 226] width 22 height 6
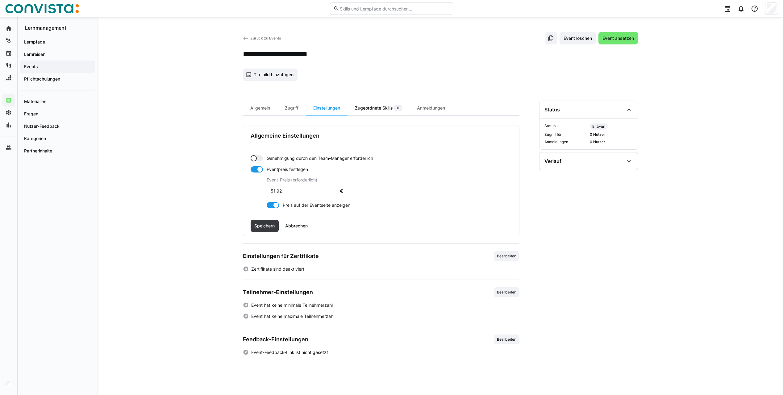
click at [372, 107] on div "Zugeordnete Skills 0" at bounding box center [379, 108] width 62 height 15
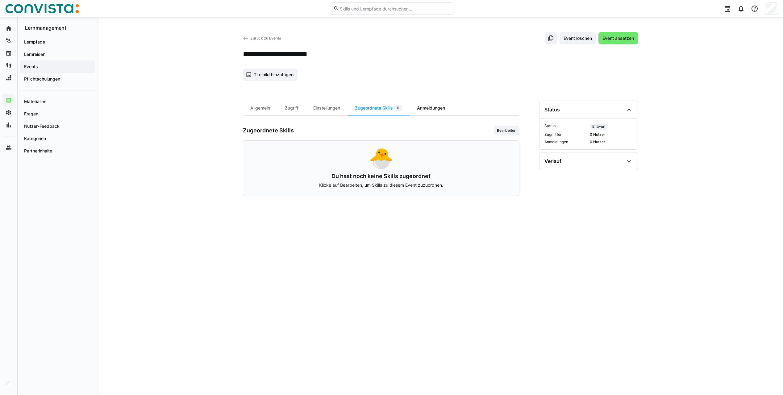
click at [431, 109] on div "Anmeldungen" at bounding box center [431, 108] width 43 height 15
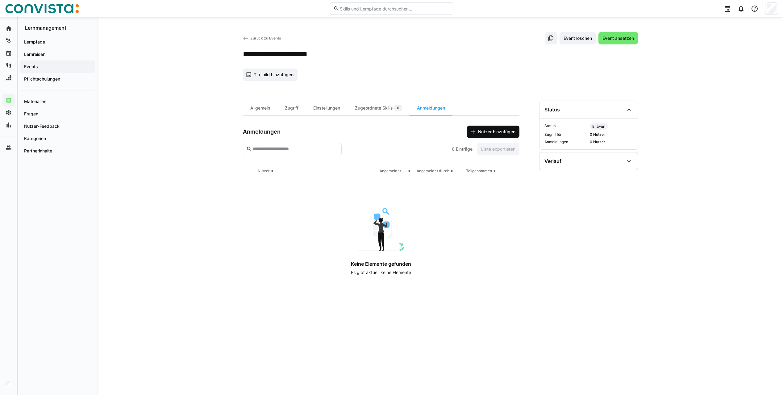
click at [489, 134] on span "Nutzer hinzufügen" at bounding box center [496, 132] width 39 height 6
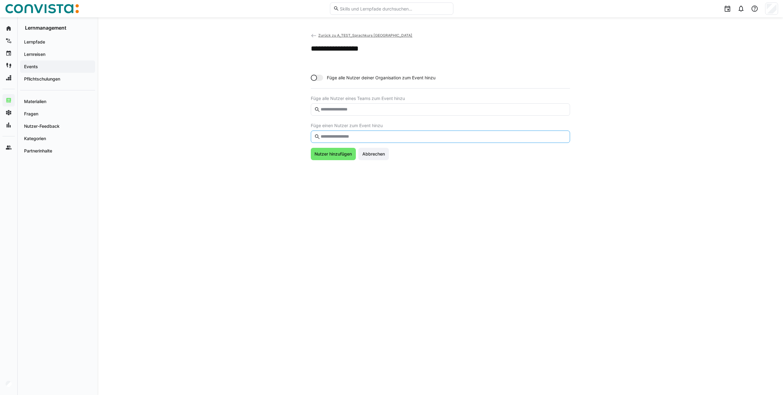
click at [337, 138] on input "text" at bounding box center [443, 137] width 246 height 6
type input "**********"
click at [326, 170] on span "Nutzer hinzufügen" at bounding box center [333, 169] width 39 height 6
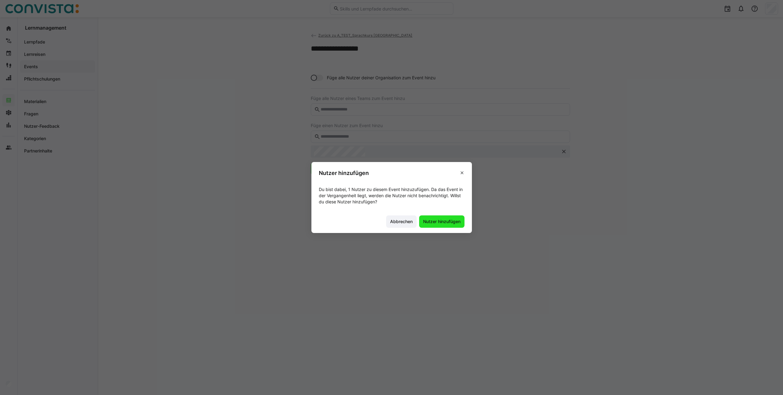
click at [446, 223] on span "Nutzer hinzufügen" at bounding box center [441, 222] width 39 height 6
click at [458, 174] on header "Nutzer hinzufügen" at bounding box center [391, 171] width 161 height 19
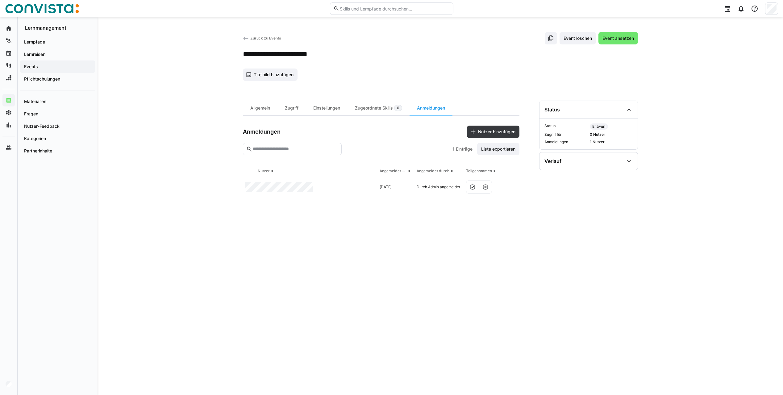
click at [460, 172] on th "Angemeldet durch" at bounding box center [438, 171] width 49 height 12
click at [611, 40] on span "Event ansetzen" at bounding box center [618, 38] width 33 height 6
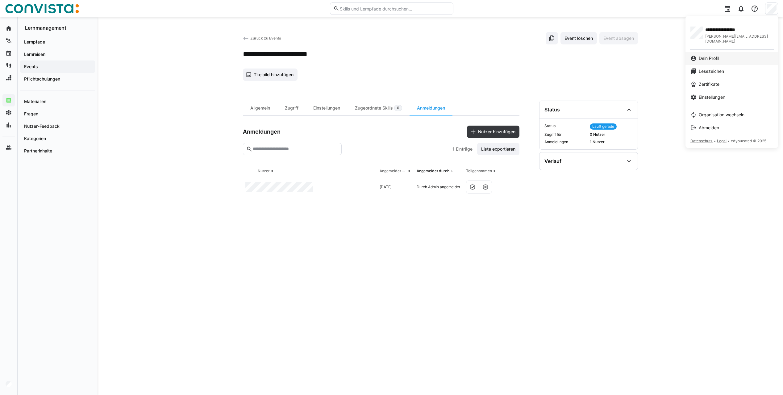
click at [716, 55] on span "Dein Profil" at bounding box center [709, 58] width 20 height 6
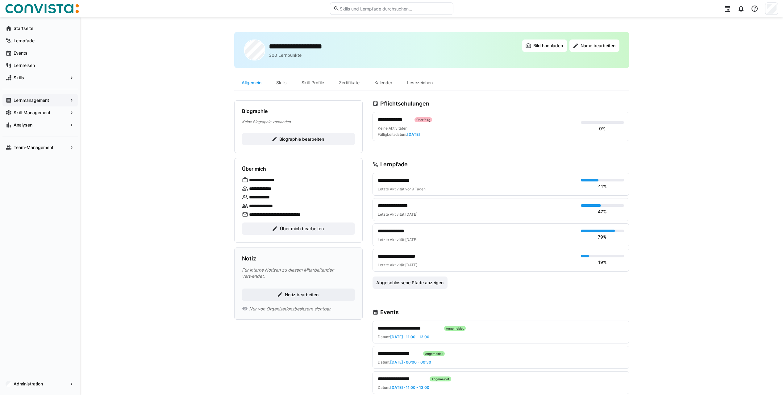
click at [27, 103] on div "Lernmanagement" at bounding box center [39, 100] width 75 height 12
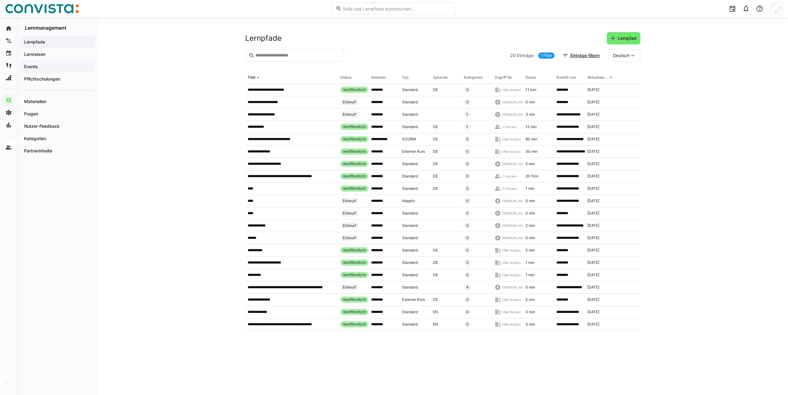
click at [43, 66] on span "Events" at bounding box center [57, 67] width 69 height 6
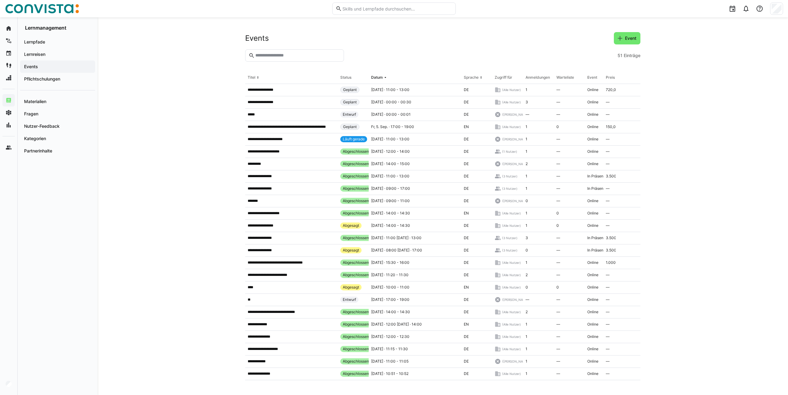
click at [532, 76] on div "Anmeldungen" at bounding box center [537, 77] width 24 height 5
click at [383, 80] on eds-icon at bounding box center [385, 77] width 5 height 5
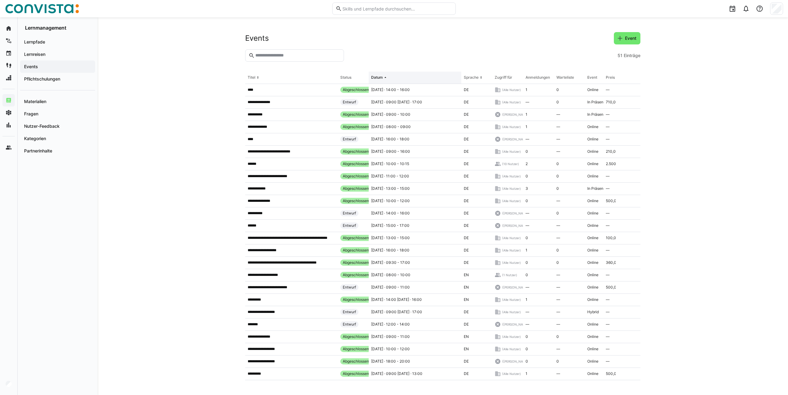
click at [383, 79] on eds-icon at bounding box center [385, 77] width 5 height 5
